Goal: Obtain resource: Download file/media

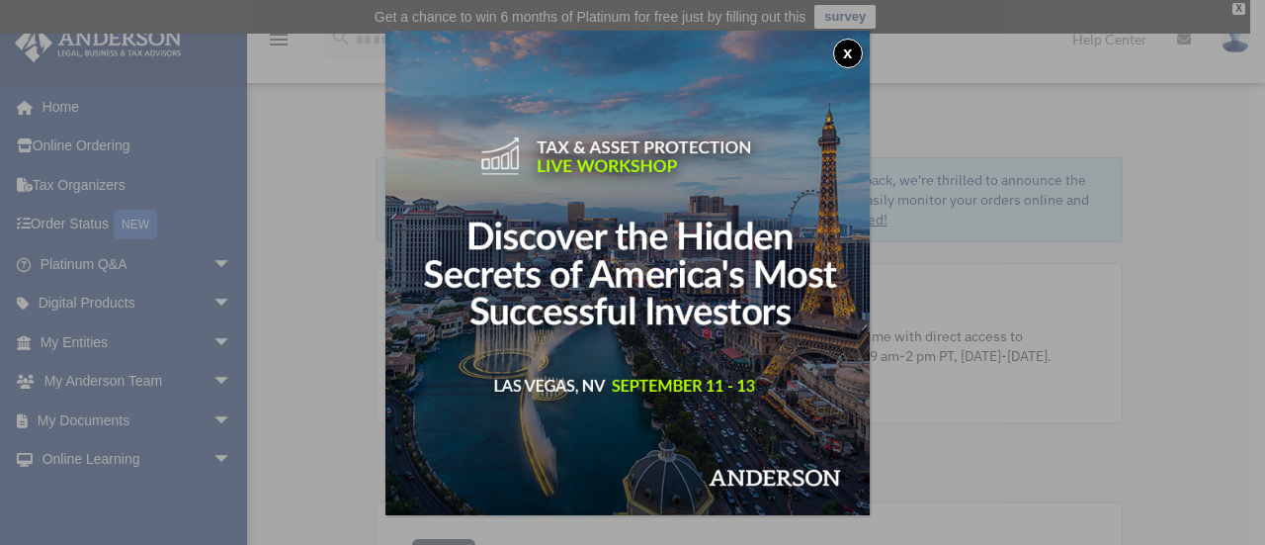
click at [858, 51] on button "x" at bounding box center [848, 54] width 30 height 30
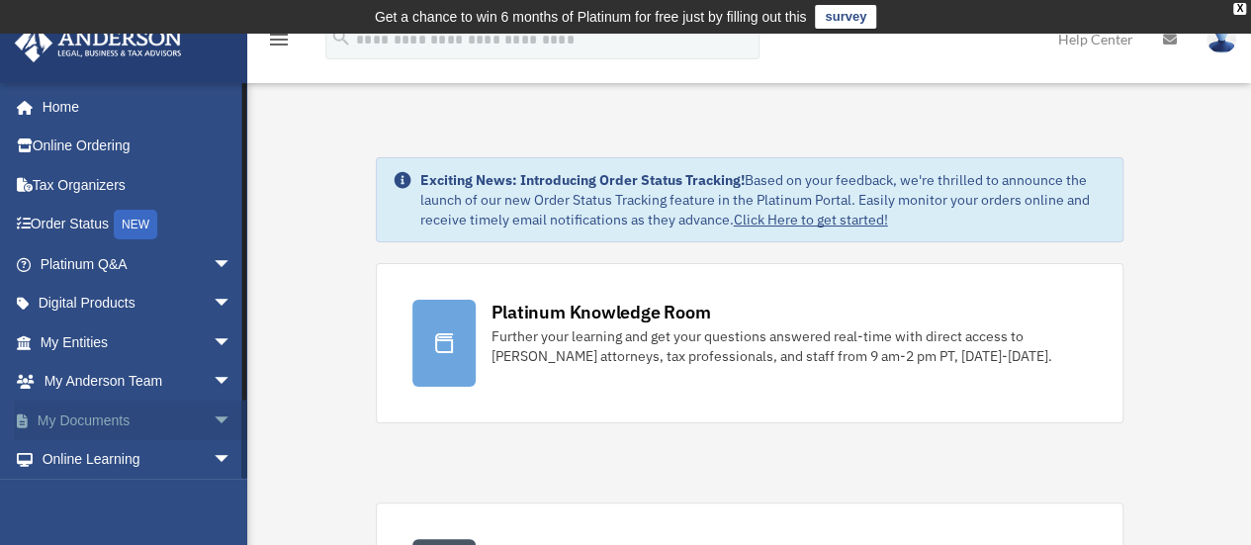
click at [59, 422] on link "My Documents arrow_drop_down" at bounding box center [138, 420] width 248 height 40
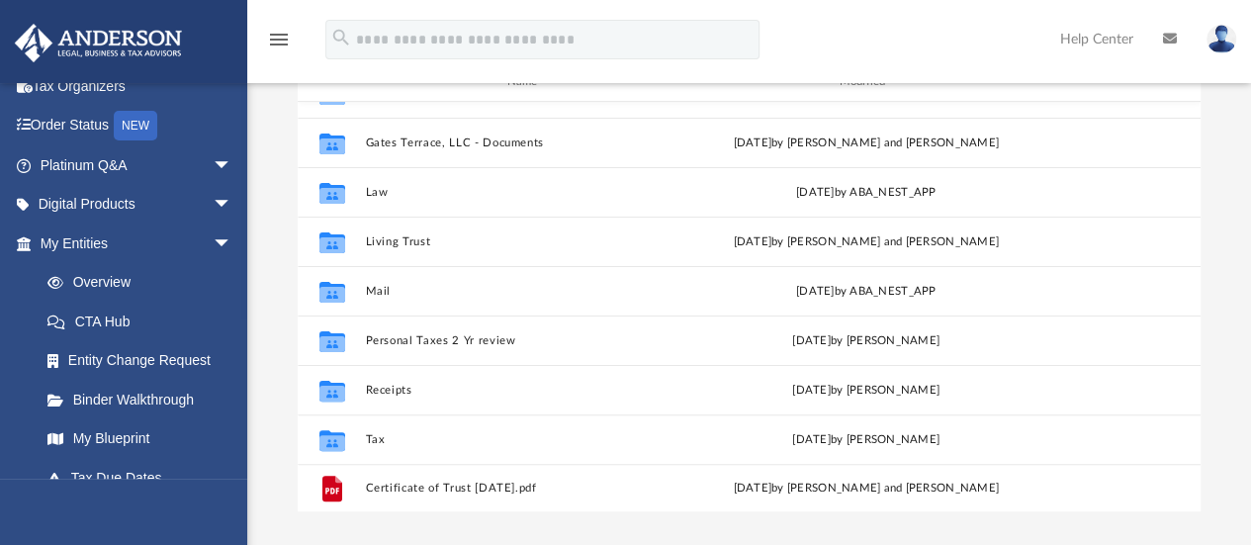
scroll to position [297, 0]
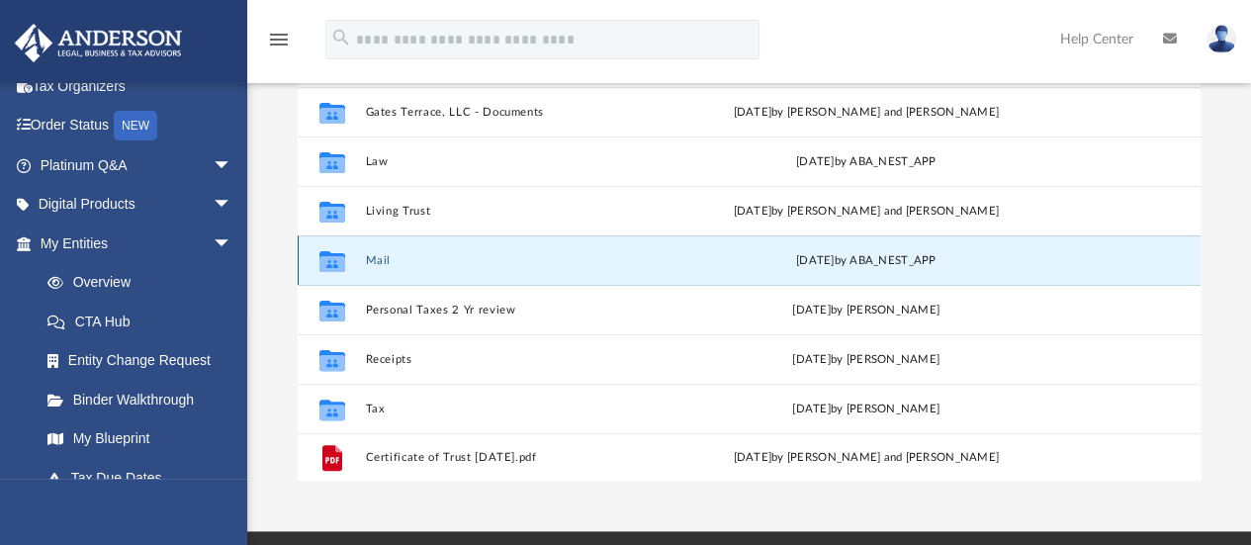
click at [372, 254] on button "Mail" at bounding box center [529, 260] width 328 height 13
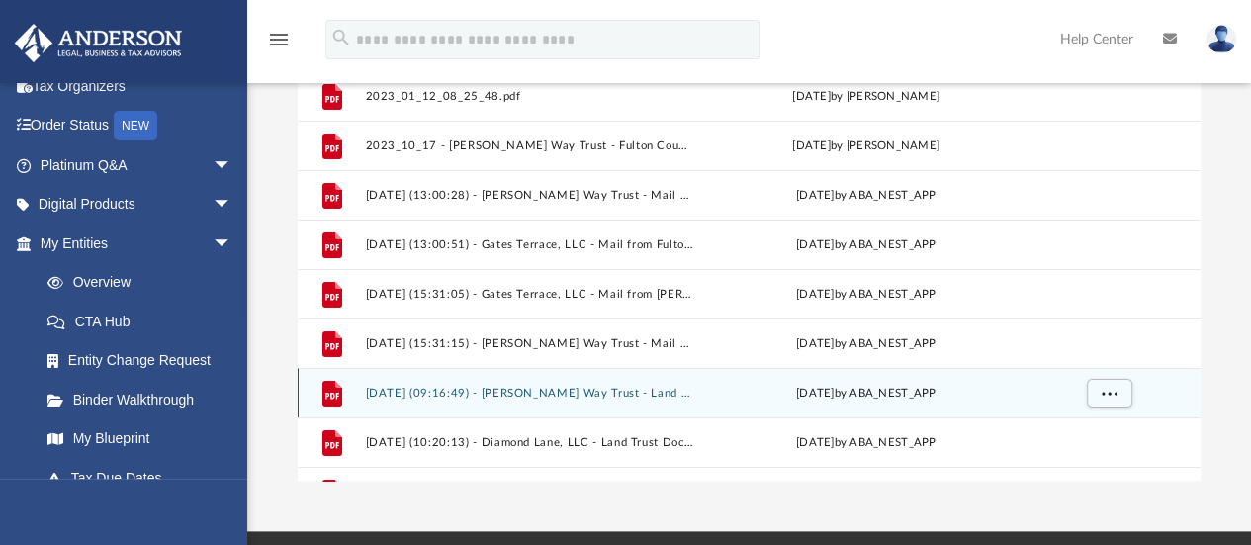
scroll to position [198, 0]
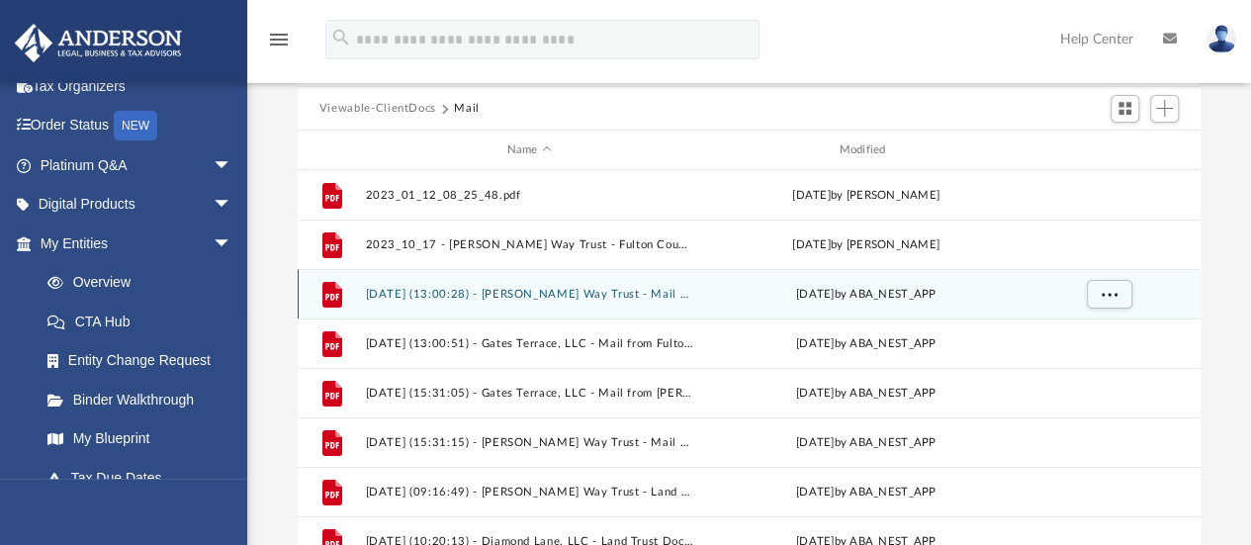
click at [525, 288] on button "[DATE] (13:00:28) - [PERSON_NAME] Way Trust - Mail from Fulton County Assessors…" at bounding box center [529, 294] width 328 height 13
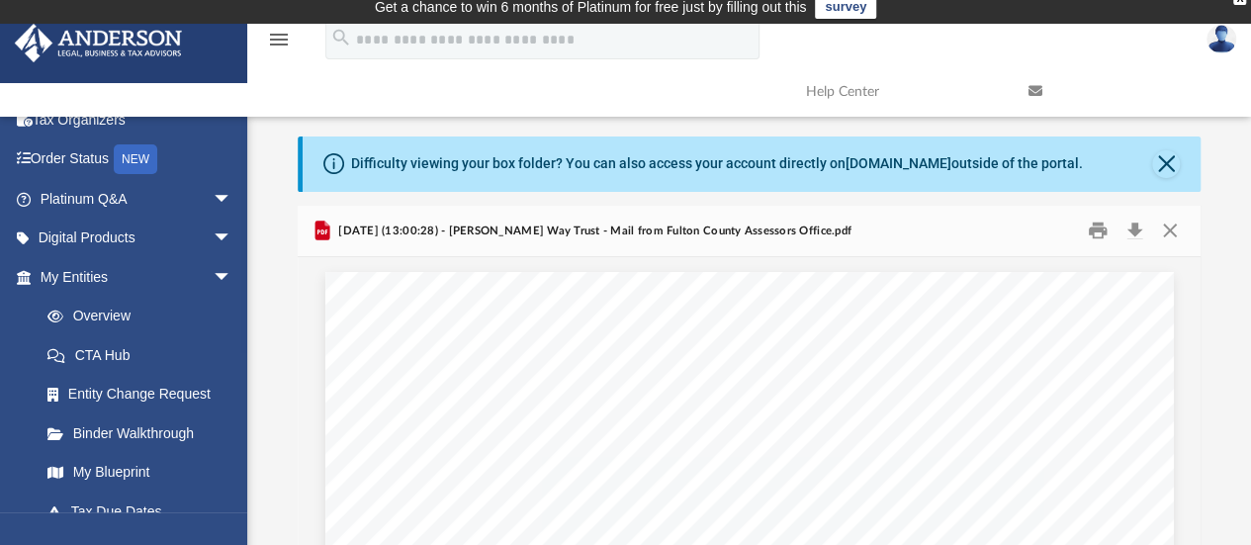
scroll to position [0, 0]
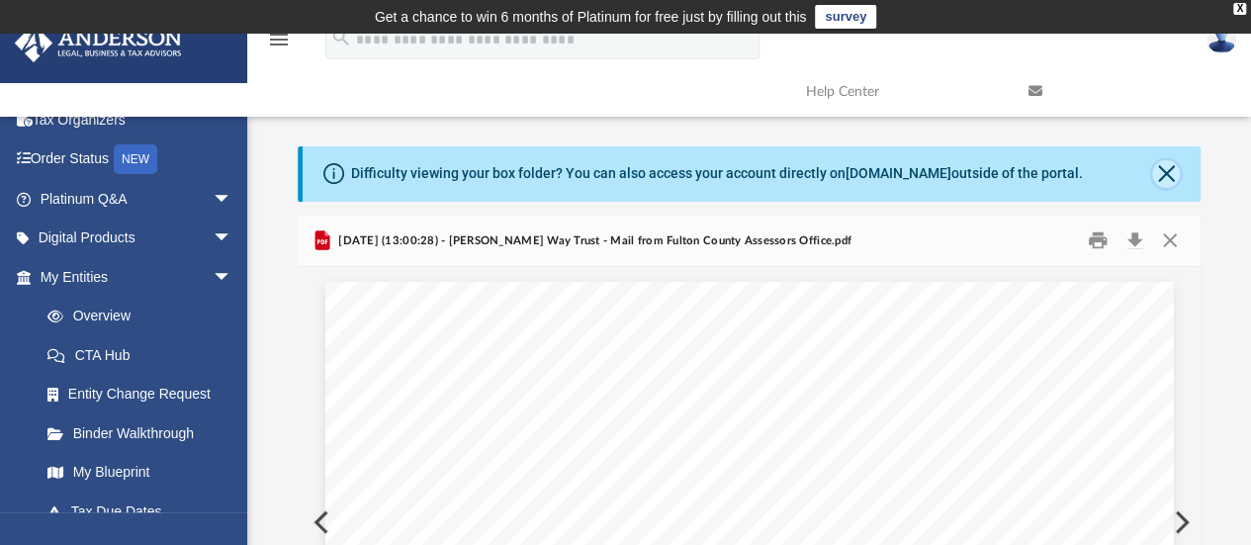
click at [1168, 177] on button "Close" at bounding box center [1166, 174] width 28 height 28
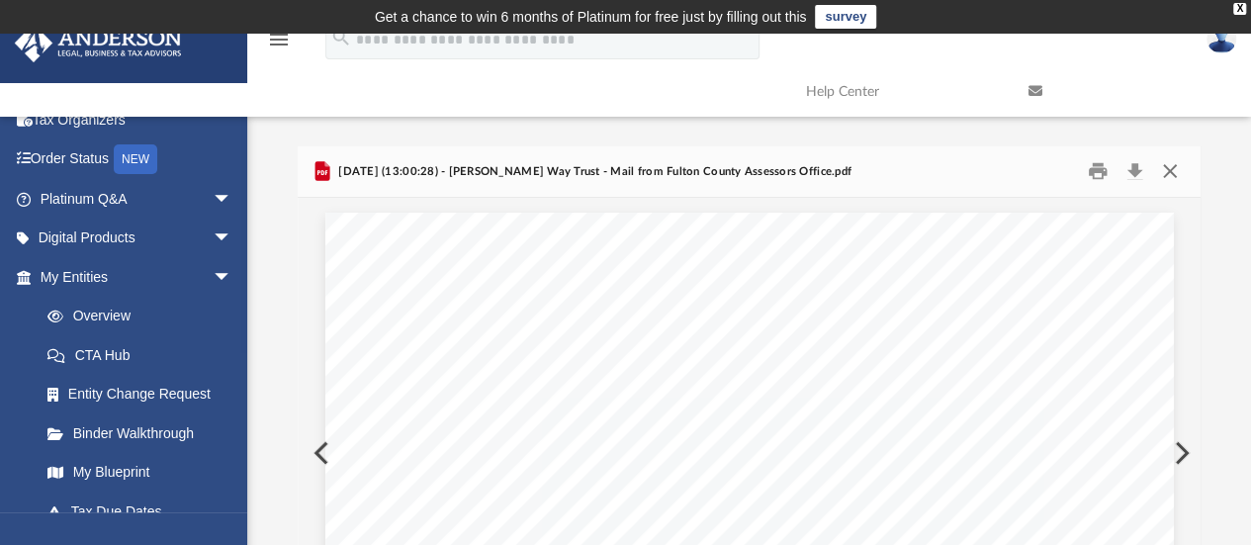
click at [1164, 179] on button "Close" at bounding box center [1170, 171] width 36 height 31
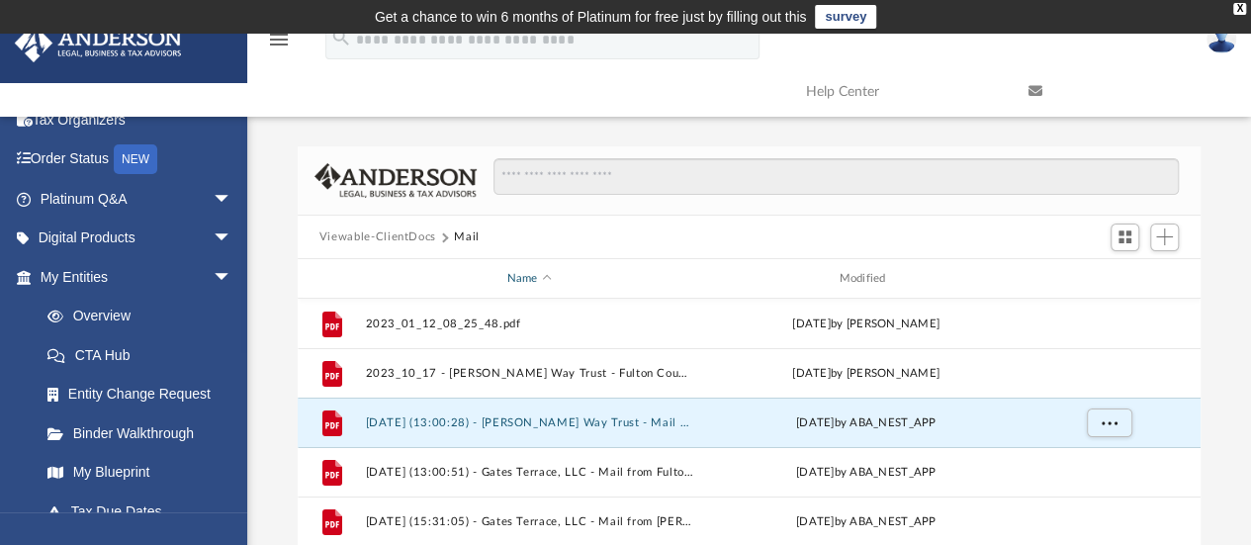
click at [519, 271] on div "Name" at bounding box center [528, 279] width 328 height 18
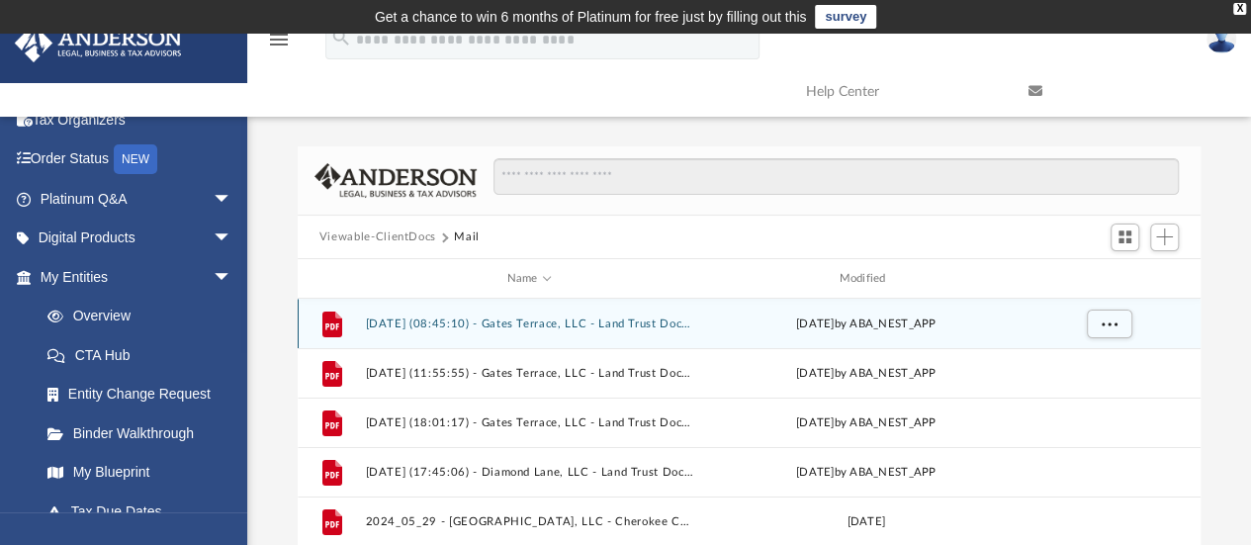
click at [409, 321] on button "[DATE] (08:45:10) - Gates Terrace, LLC - Land Trust Documents from Fulton Count…" at bounding box center [529, 323] width 328 height 13
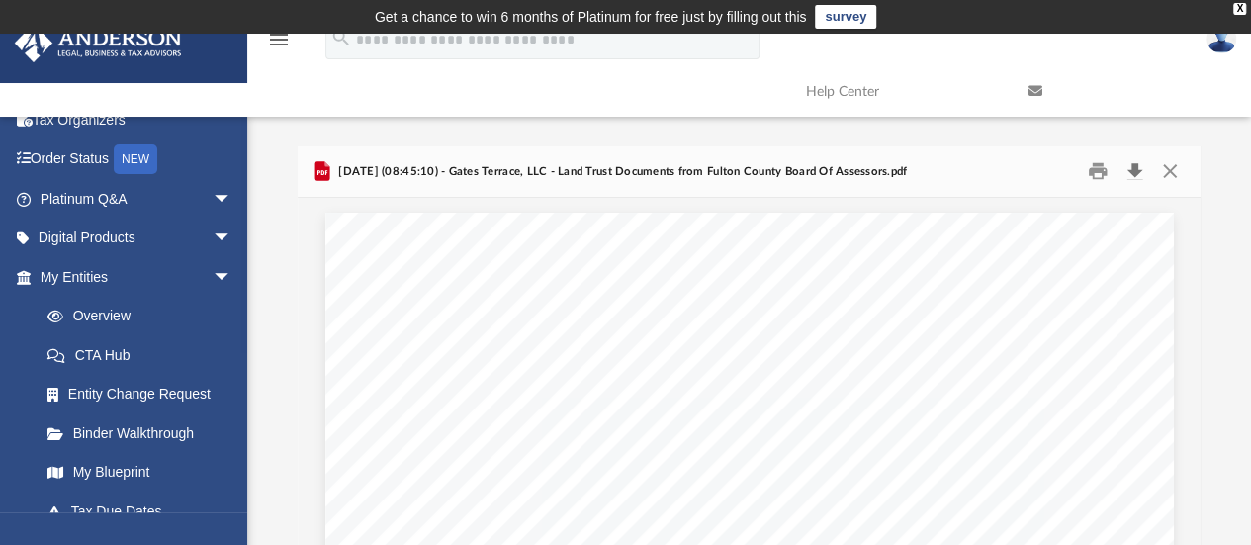
click at [1137, 176] on button "Download" at bounding box center [1134, 171] width 36 height 31
click at [1173, 175] on button "Close" at bounding box center [1170, 171] width 36 height 31
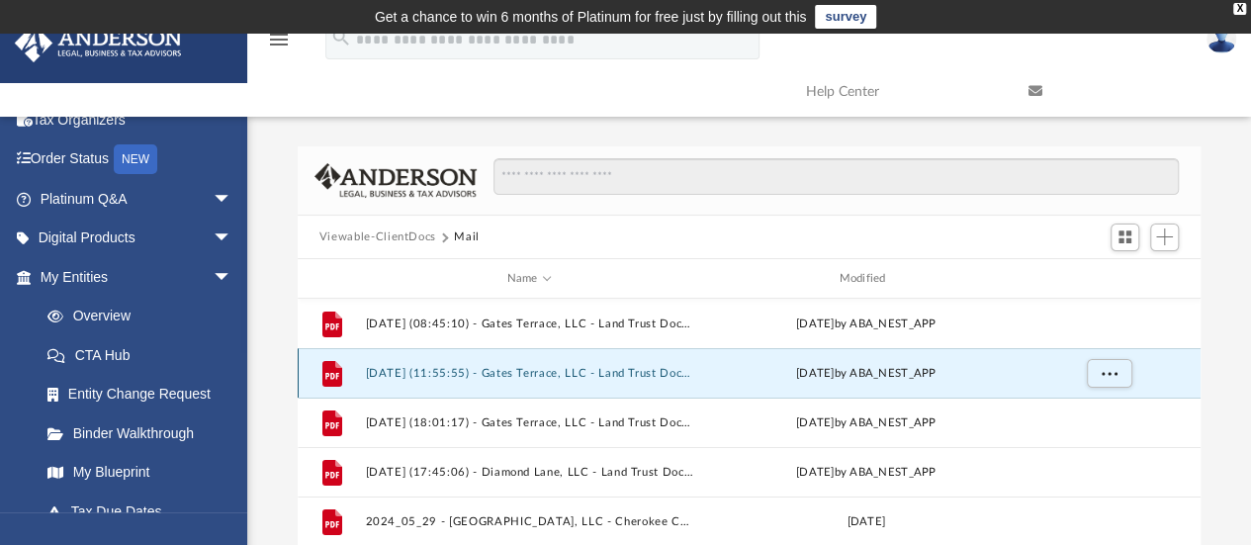
click at [435, 373] on button "[DATE] (11:55:55) - Gates Terrace, LLC - Land Trust Documents from City of [PER…" at bounding box center [529, 373] width 328 height 13
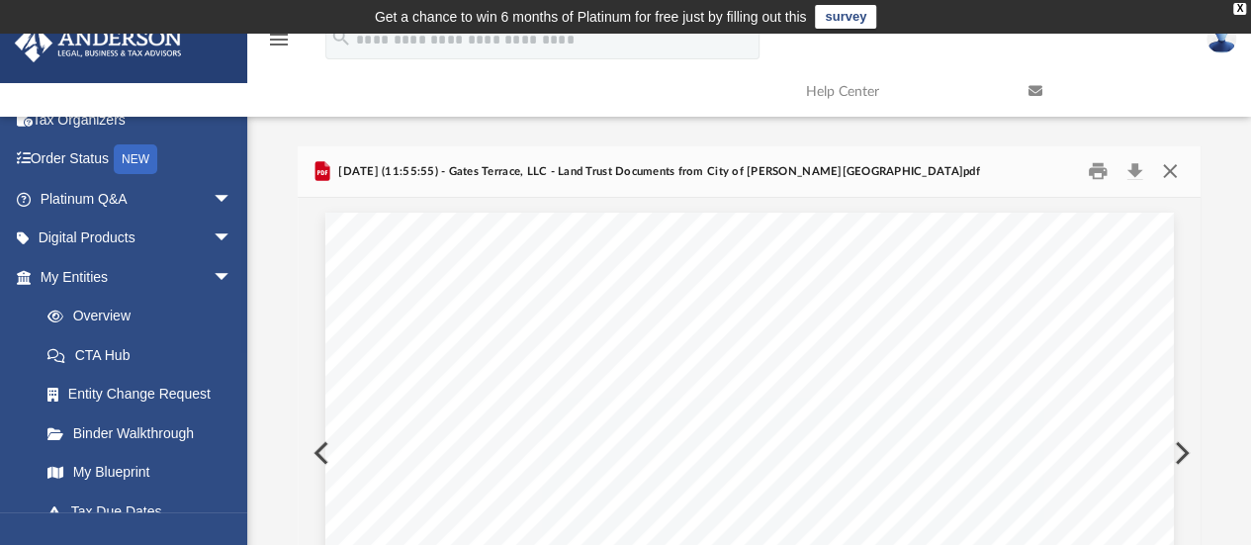
click at [1175, 170] on button "Close" at bounding box center [1170, 171] width 36 height 31
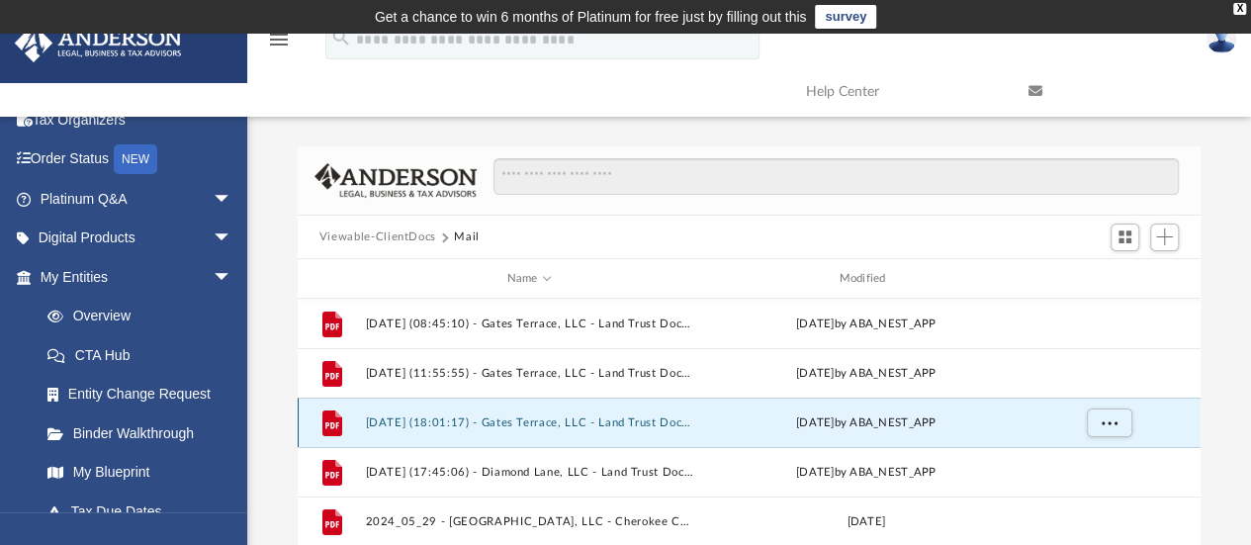
click at [397, 423] on button "[DATE] (18:01:17) - Gates Terrace, LLC - Land Trust Documents from Fulton Count…" at bounding box center [529, 422] width 328 height 13
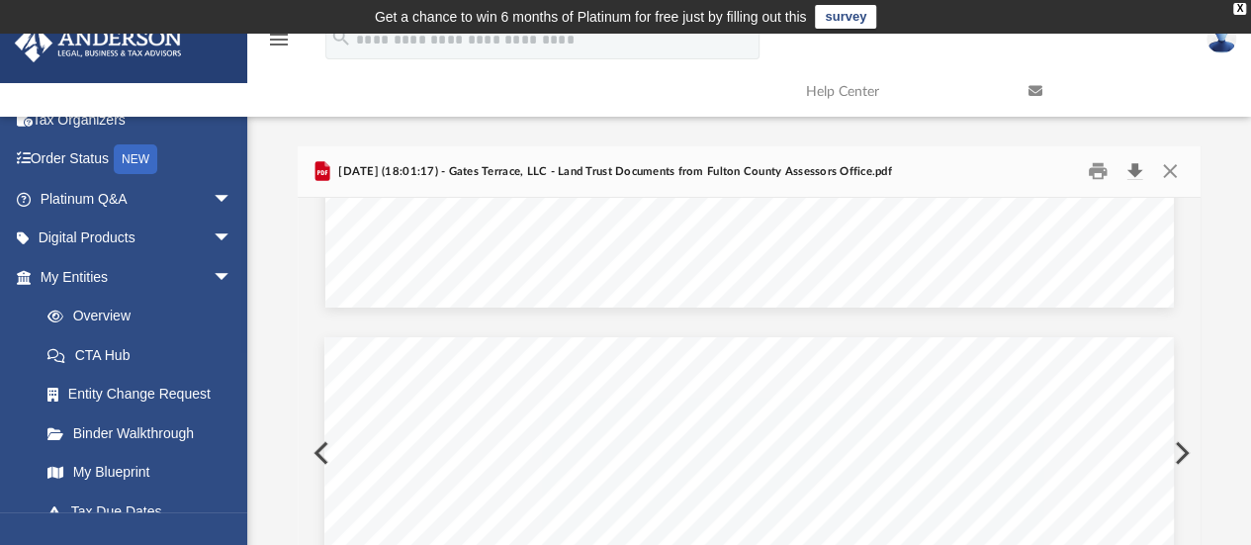
click at [1137, 170] on button "Download" at bounding box center [1134, 171] width 36 height 31
click at [1172, 172] on button "Close" at bounding box center [1170, 171] width 36 height 31
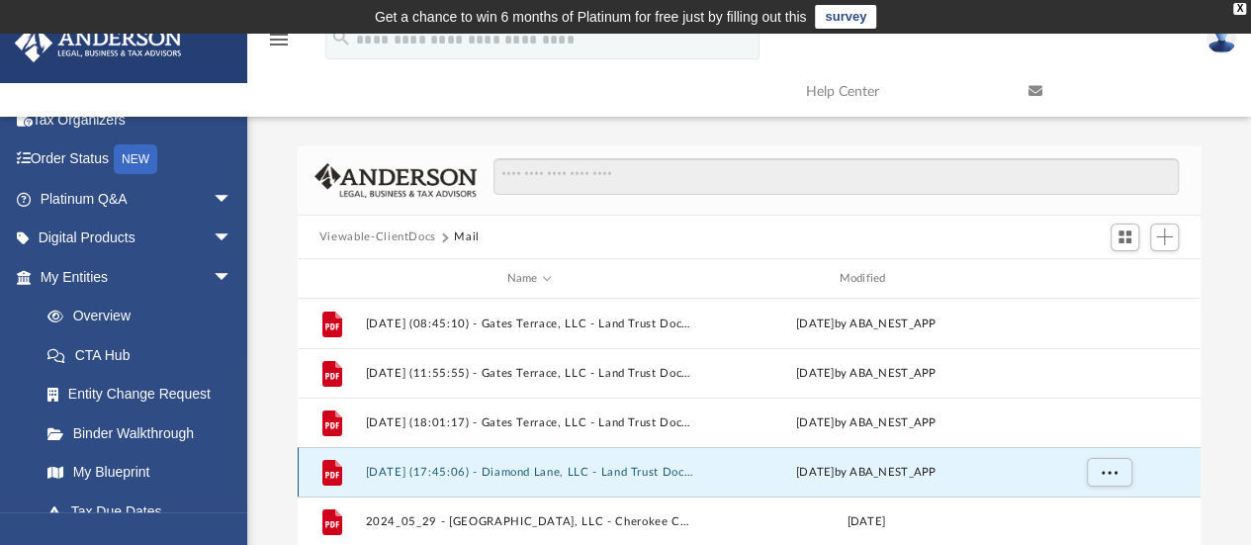
click at [526, 468] on button "[DATE] (17:45:06) - Diamond Lane, LLC - Land Trust Documents.pdf" at bounding box center [529, 472] width 328 height 13
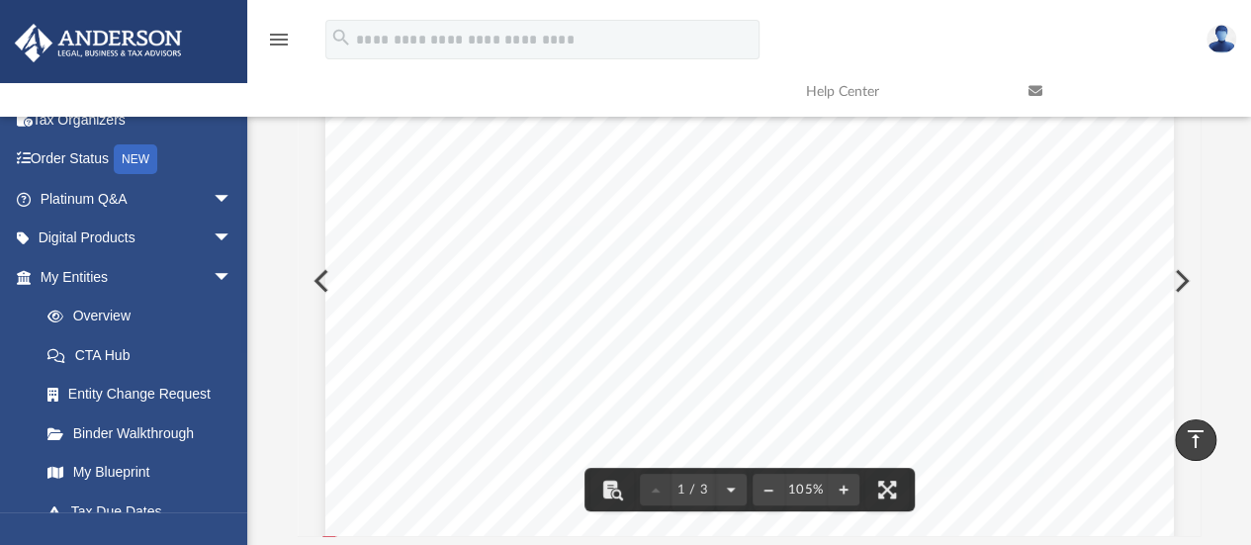
scroll to position [171, 0]
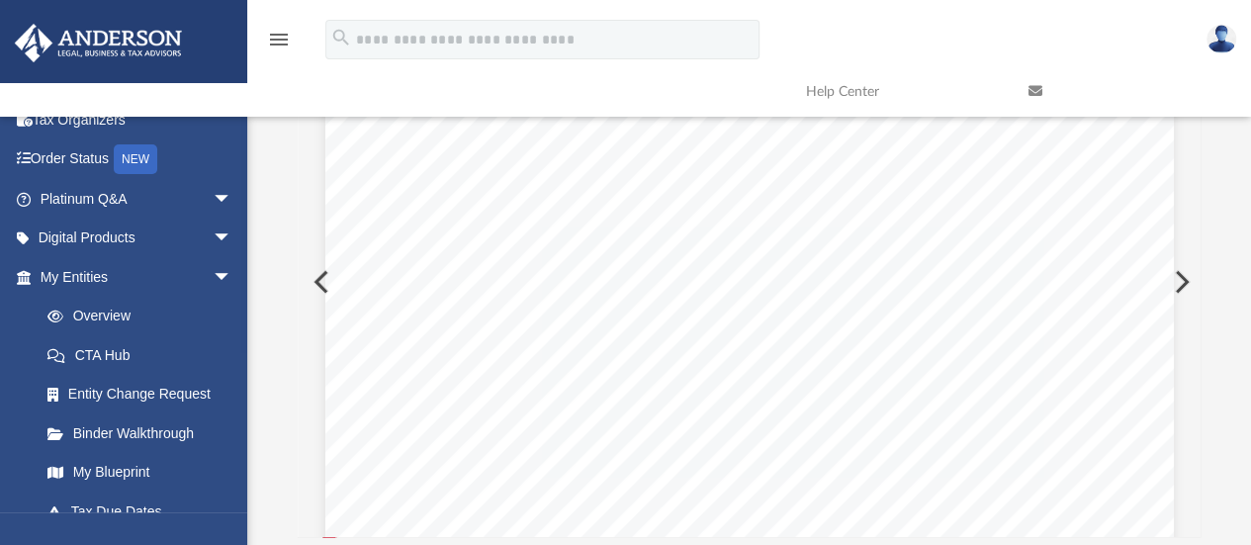
click at [1177, 282] on button "Preview" at bounding box center [1179, 281] width 43 height 55
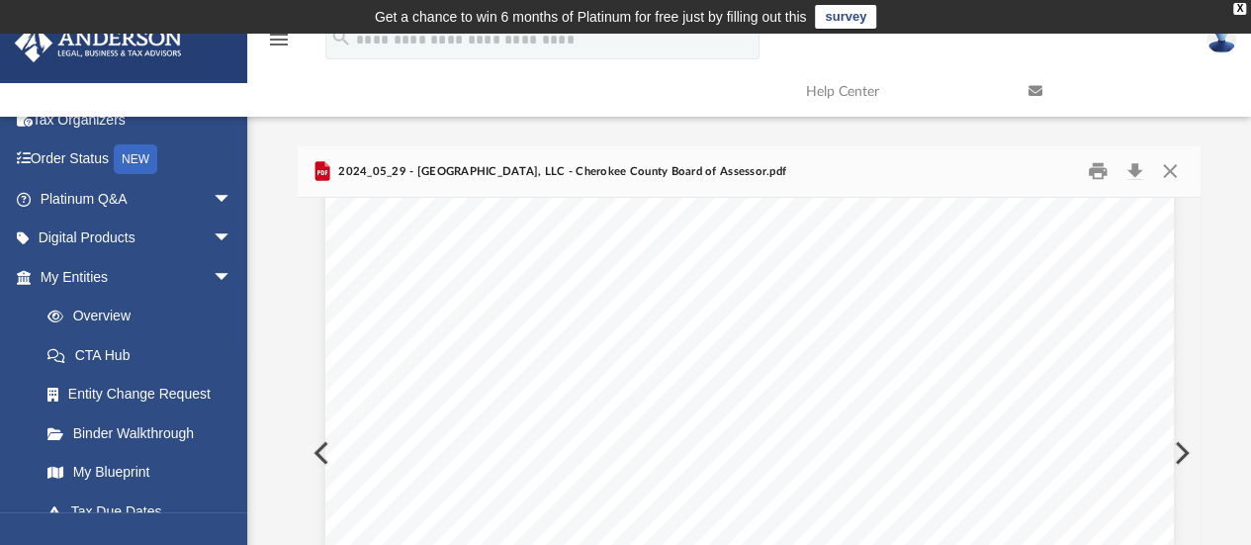
scroll to position [99, 0]
click at [308, 454] on button "Preview" at bounding box center [319, 452] width 43 height 55
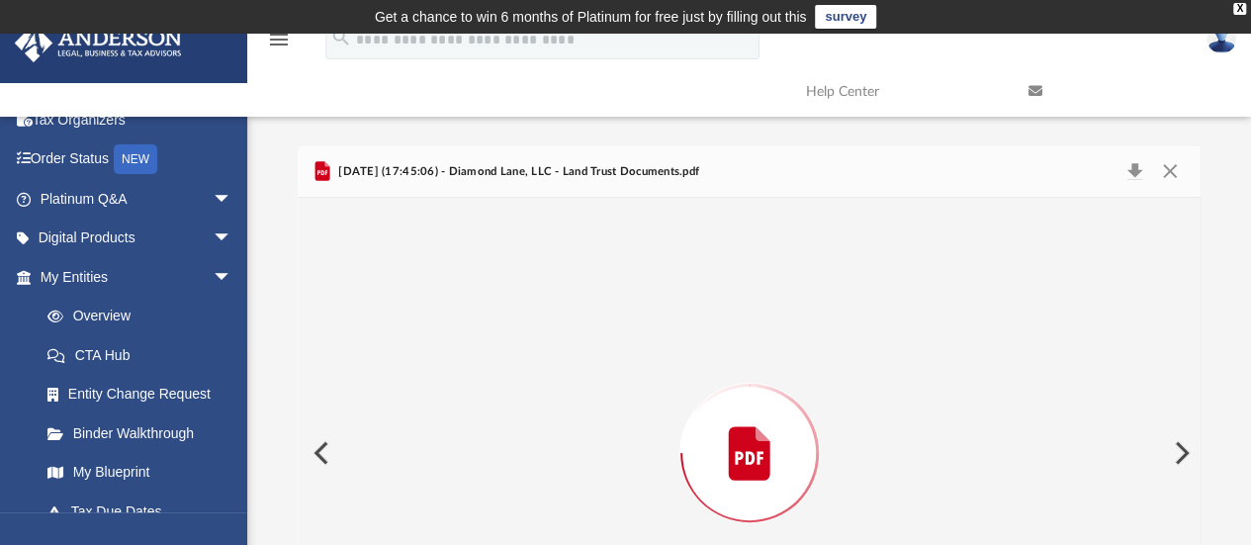
scroll to position [163, 0]
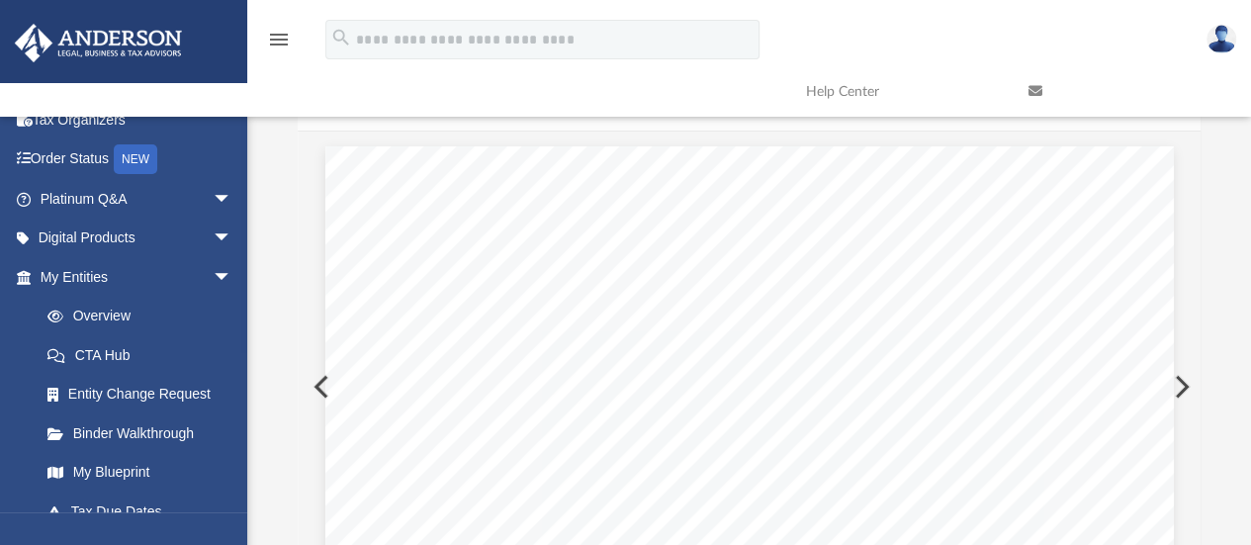
scroll to position [0, 0]
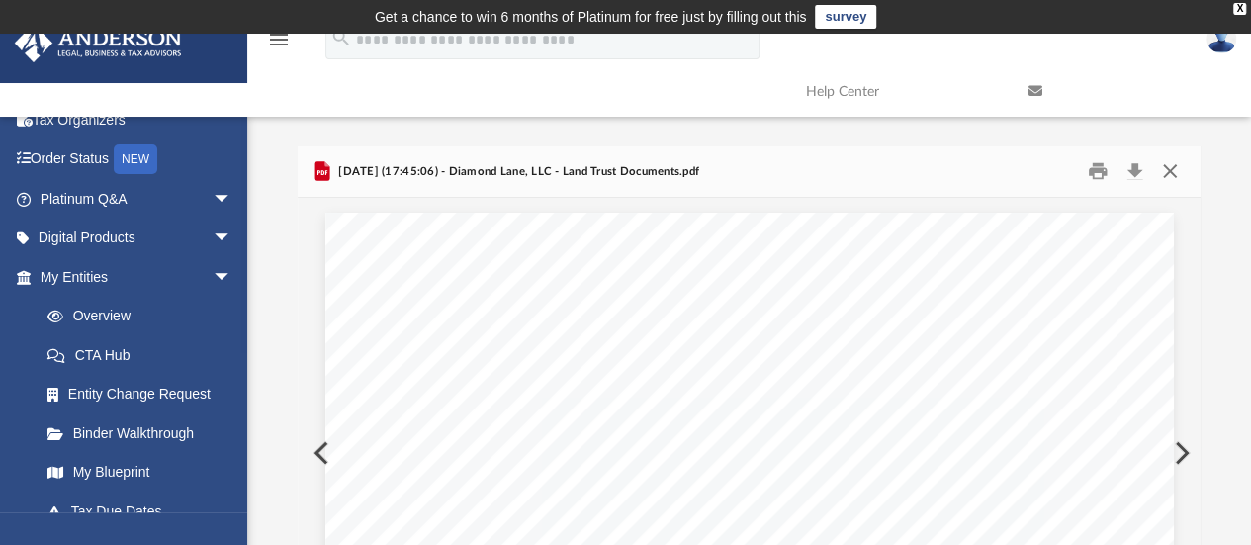
click at [1171, 175] on button "Close" at bounding box center [1170, 171] width 36 height 31
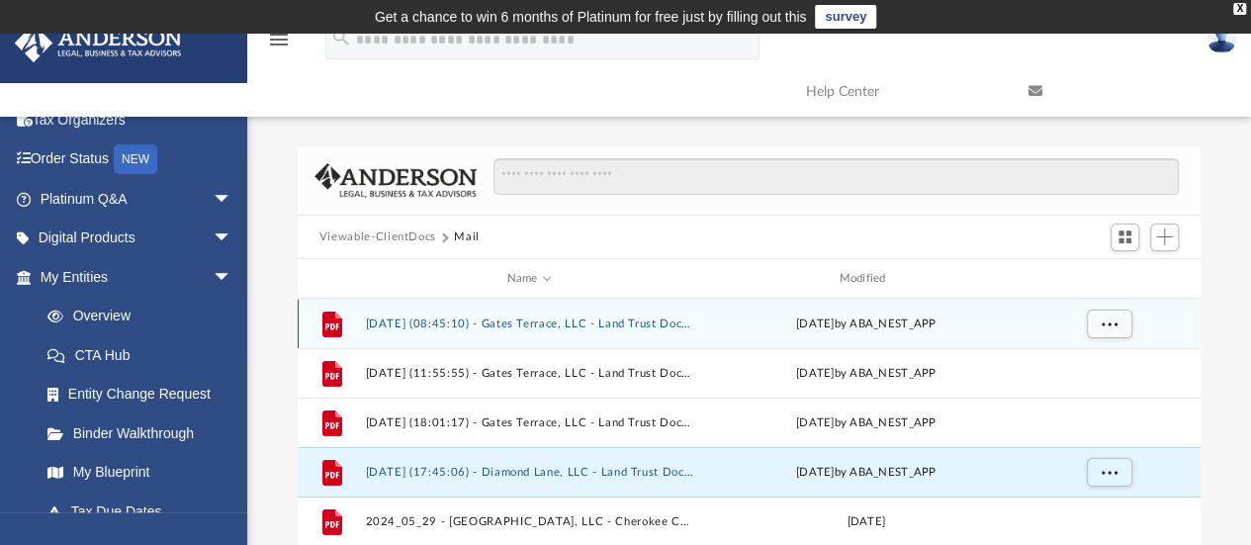
click at [567, 327] on button "[DATE] (08:45:10) - Gates Terrace, LLC - Land Trust Documents from Fulton Count…" at bounding box center [529, 323] width 328 height 13
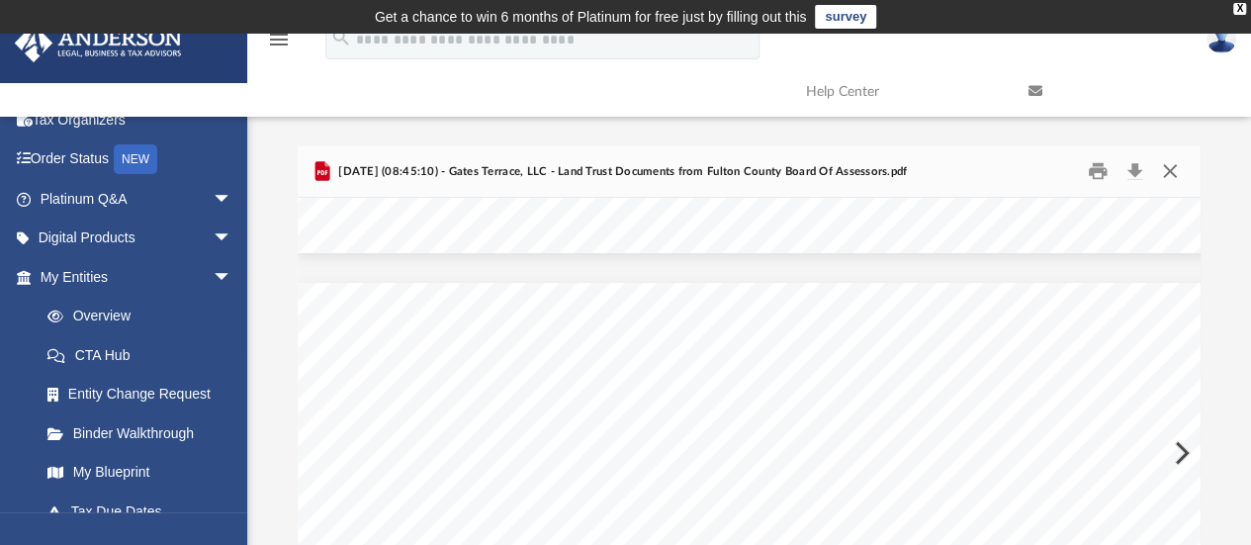
click at [1175, 171] on button "Close" at bounding box center [1170, 171] width 36 height 31
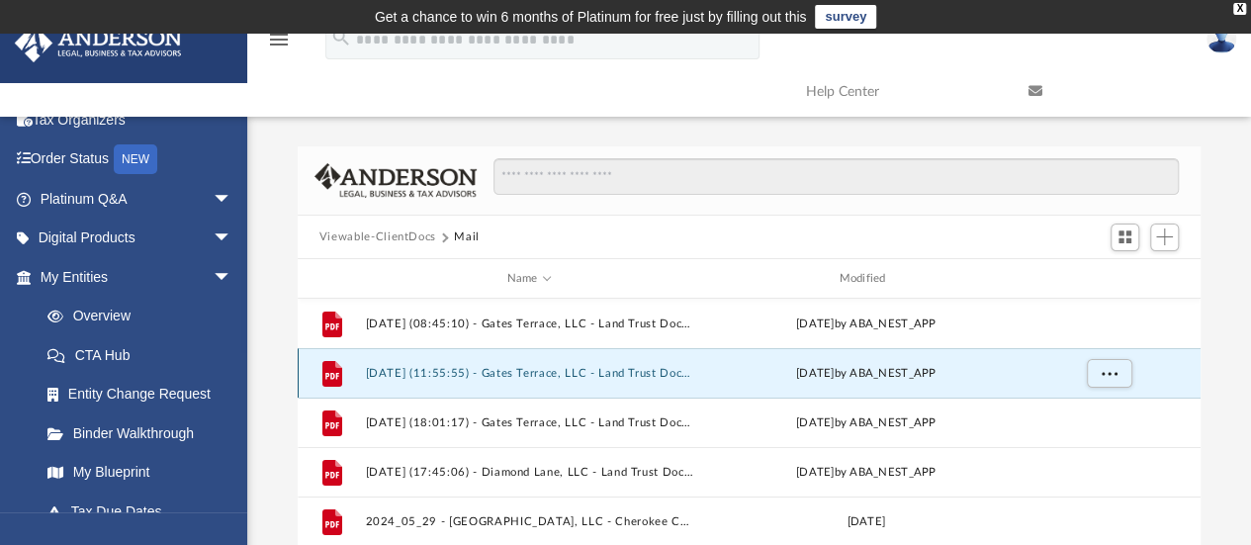
click at [548, 376] on button "[DATE] (11:55:55) - Gates Terrace, LLC - Land Trust Documents from City of [PER…" at bounding box center [529, 373] width 328 height 13
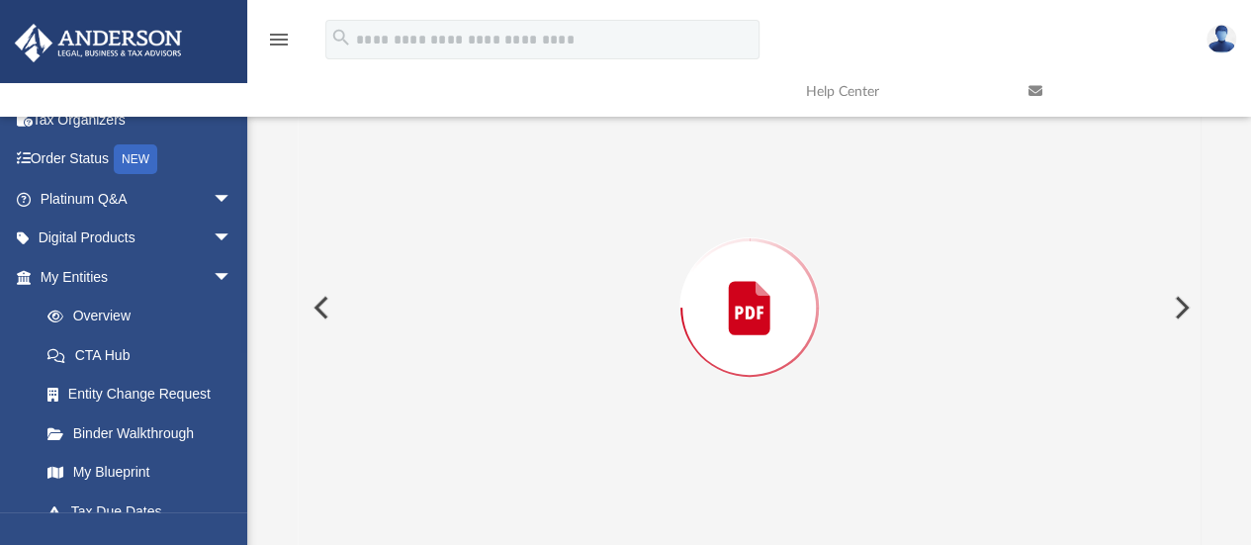
scroll to position [163, 0]
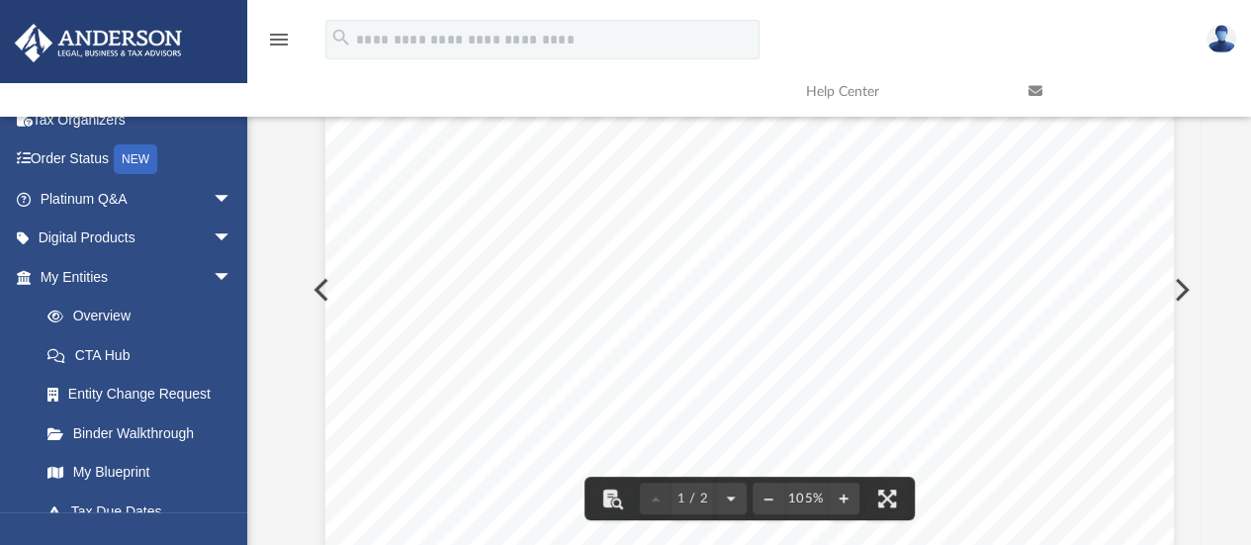
click at [1170, 292] on button "Preview" at bounding box center [1179, 289] width 43 height 55
click at [1174, 294] on button "Preview" at bounding box center [1179, 289] width 43 height 55
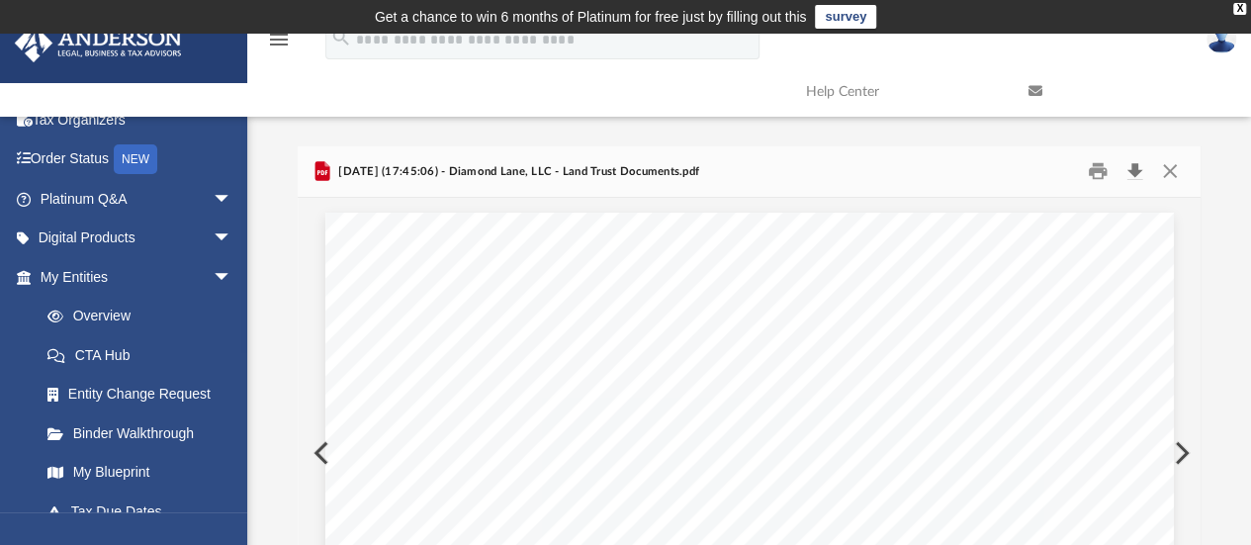
click at [1135, 171] on button "Download" at bounding box center [1134, 171] width 36 height 31
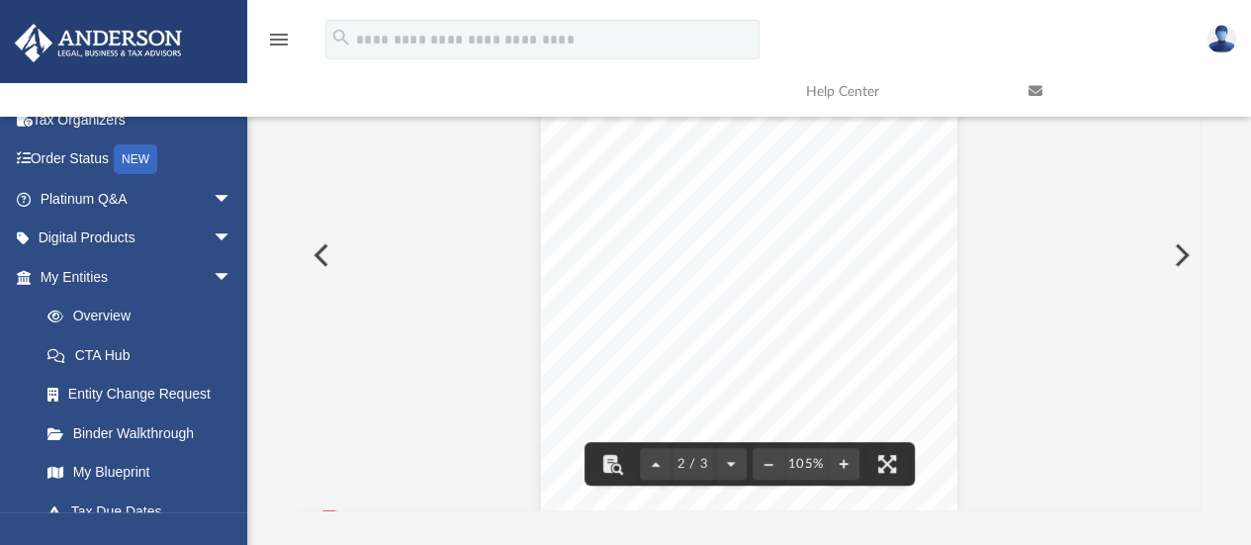
scroll to position [1350, 0]
click at [1170, 259] on button "Preview" at bounding box center [1179, 254] width 43 height 55
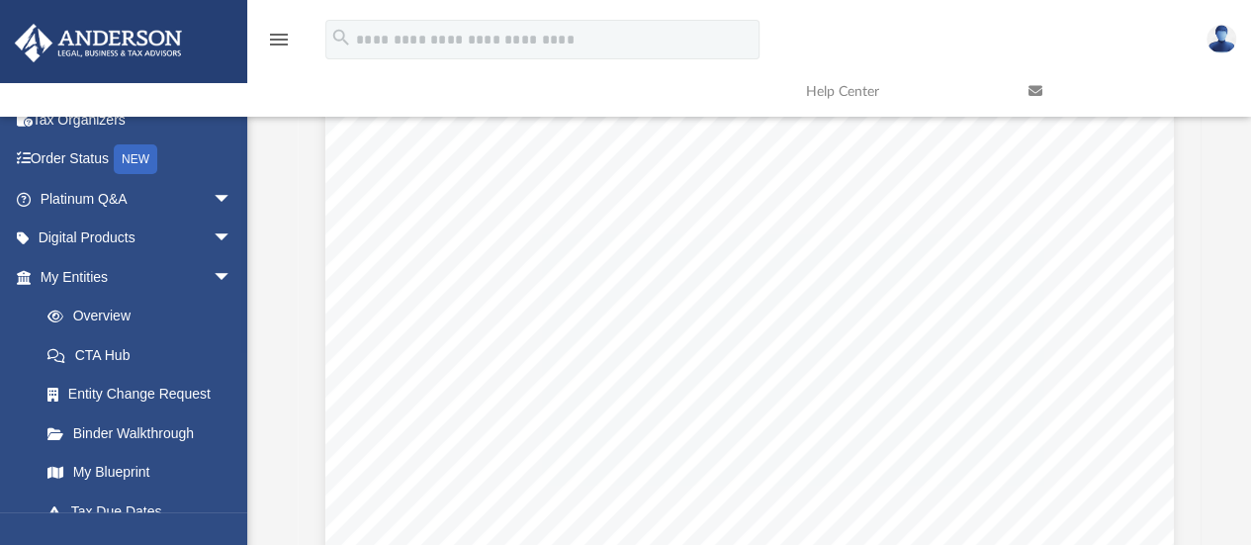
scroll to position [0, 0]
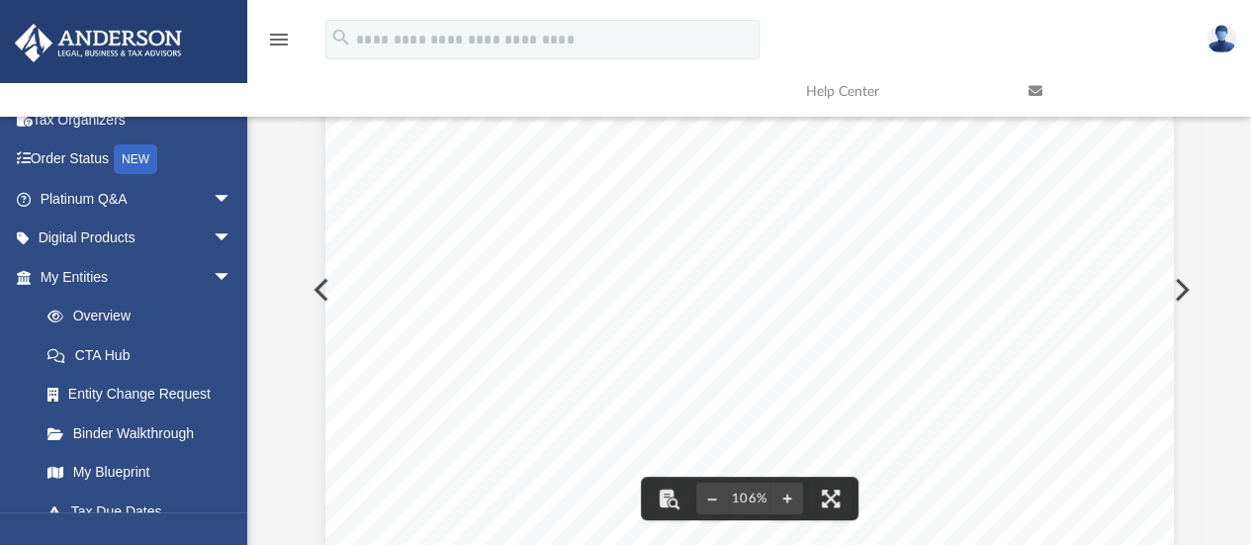
click at [314, 298] on button "Preview" at bounding box center [319, 289] width 43 height 55
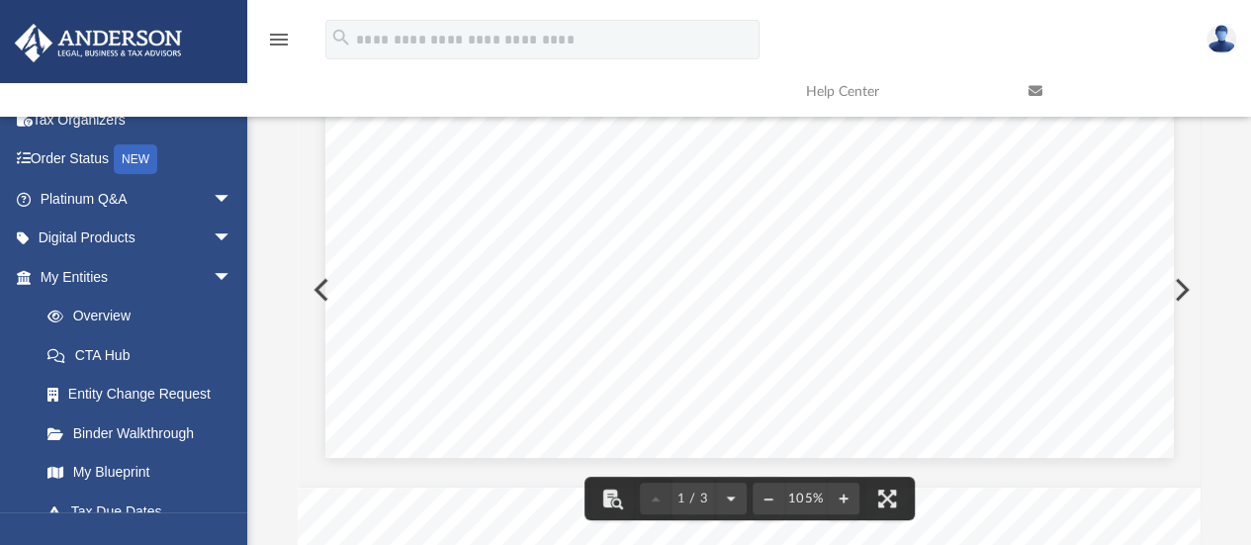
scroll to position [658, 0]
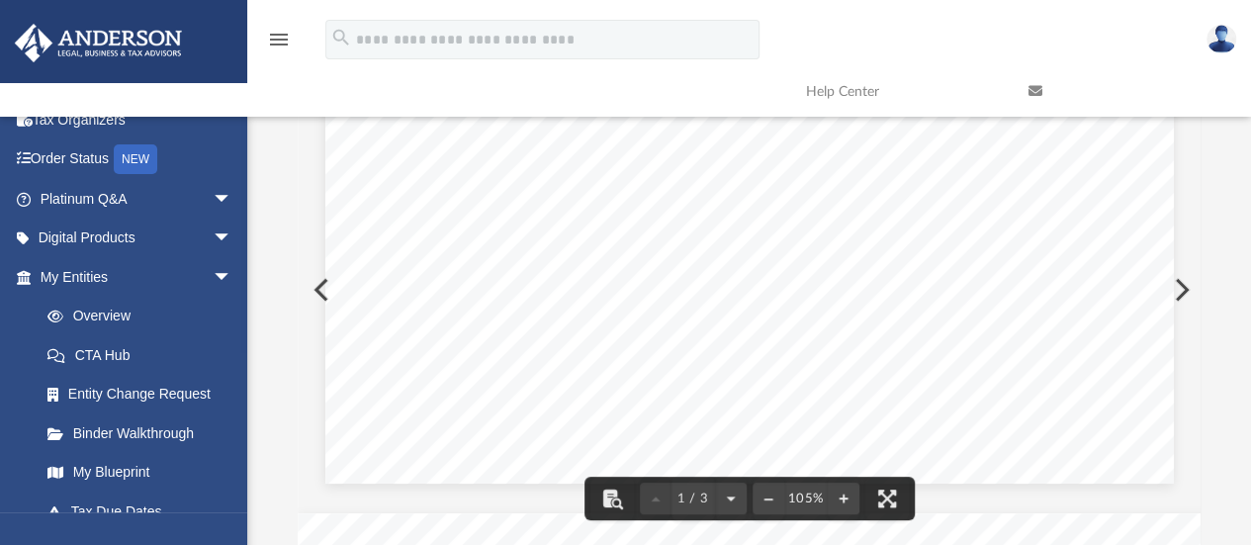
click at [1222, 37] on img at bounding box center [1221, 39] width 30 height 29
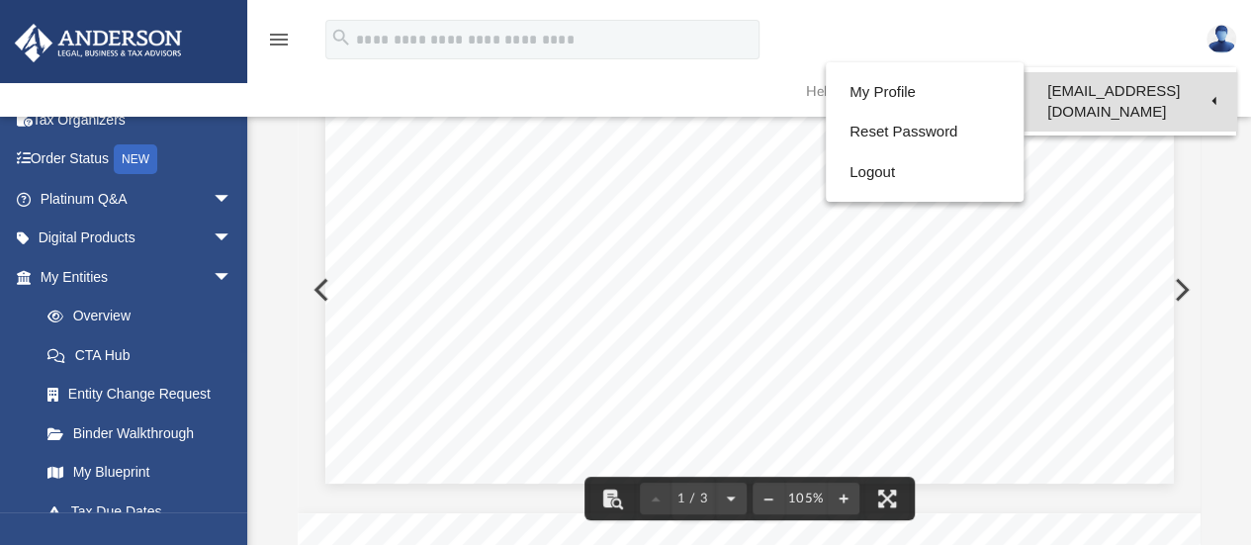
click at [1108, 81] on link "[EMAIL_ADDRESS][DOMAIN_NAME]" at bounding box center [1129, 101] width 213 height 58
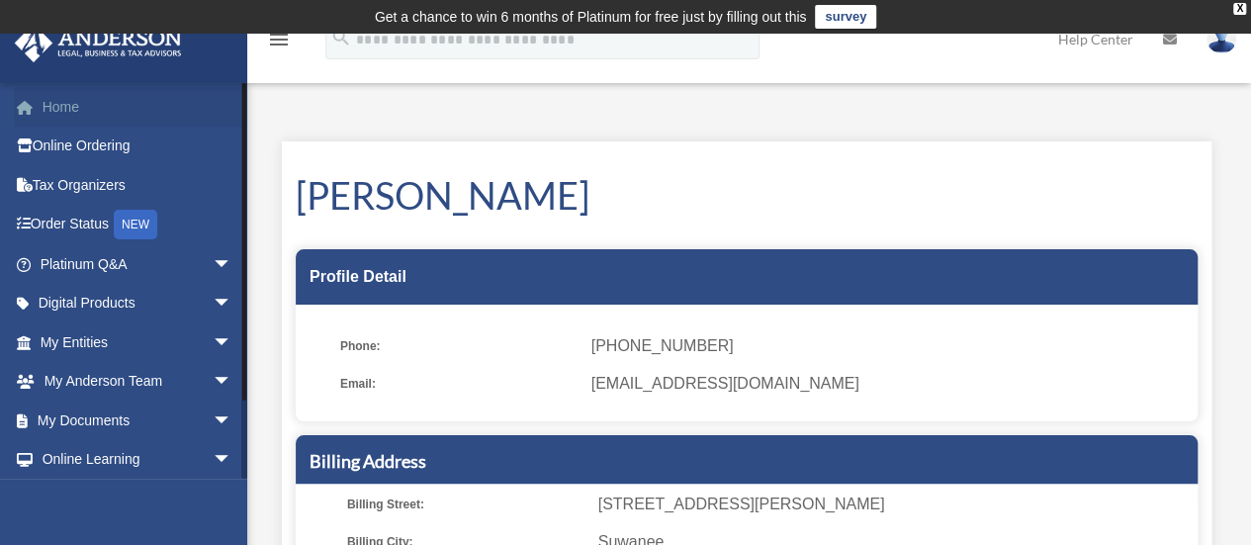
click at [52, 106] on link "Home" at bounding box center [138, 107] width 248 height 40
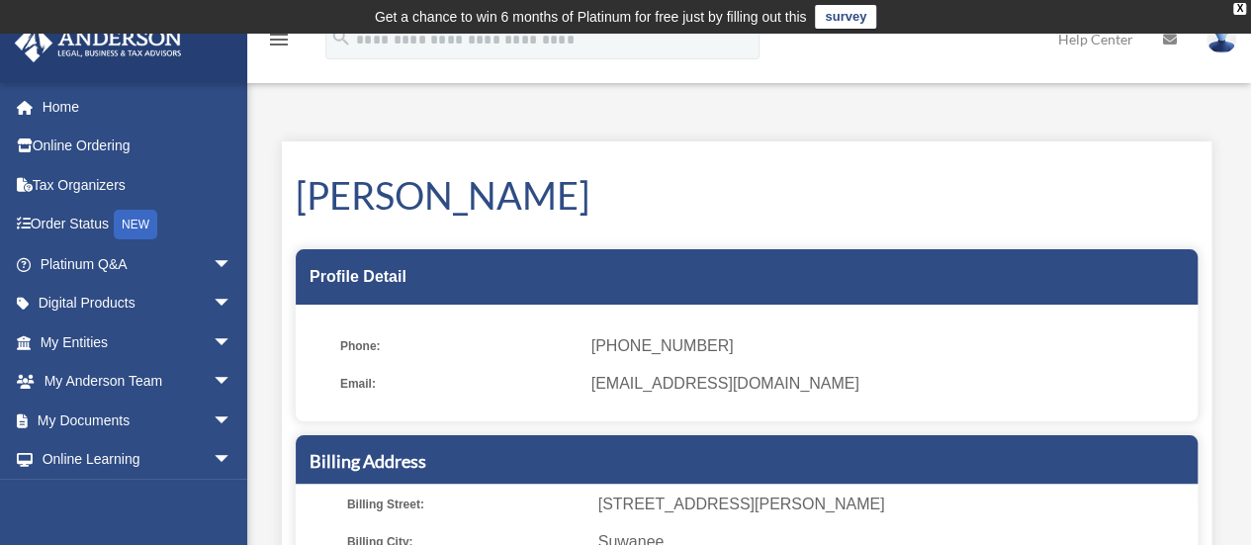
click at [1220, 44] on img at bounding box center [1221, 39] width 30 height 29
